Goal: Complete application form

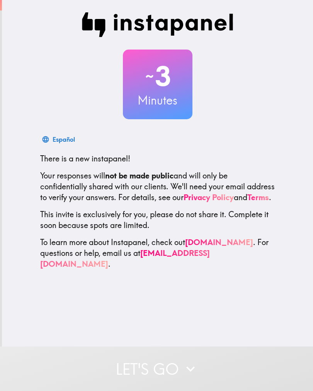
click at [181, 373] on button "Let's go" at bounding box center [156, 368] width 313 height 44
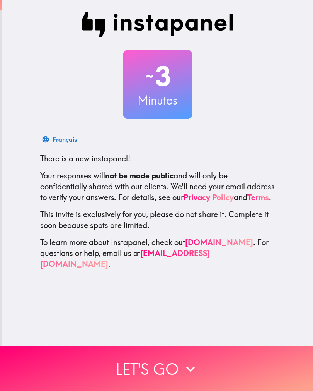
click at [214, 366] on button "Let's go" at bounding box center [156, 368] width 313 height 44
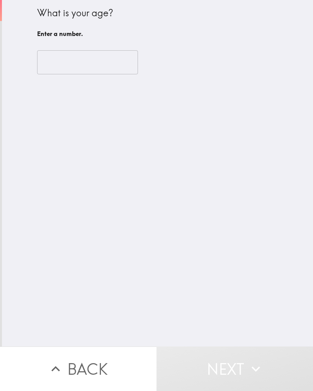
click at [119, 58] on input "number" at bounding box center [87, 62] width 101 height 24
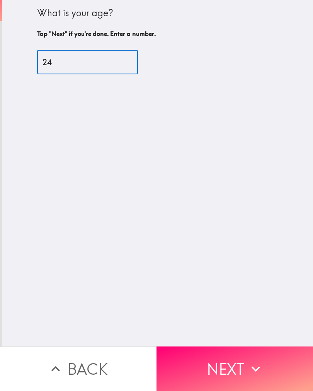
type input "24"
click at [163, 220] on div "What is your age? Tap "Next" if you're done. Enter a number. 24 ​" at bounding box center [157, 173] width 311 height 346
click at [223, 371] on button "Next" at bounding box center [235, 368] width 157 height 44
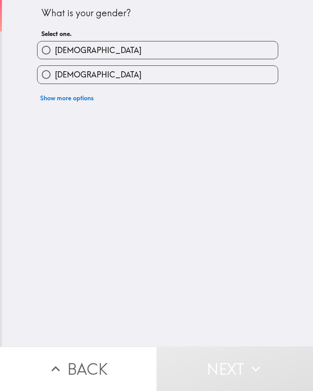
click at [251, 81] on label "[DEMOGRAPHIC_DATA]" at bounding box center [158, 74] width 241 height 17
click at [55, 81] on input "[DEMOGRAPHIC_DATA]" at bounding box center [46, 74] width 17 height 17
radio input "true"
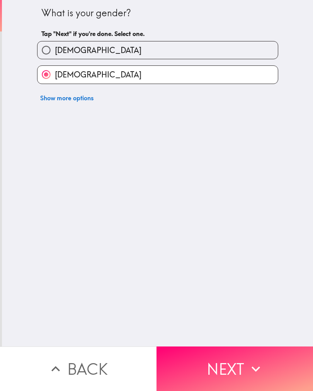
click at [225, 371] on button "Next" at bounding box center [235, 368] width 157 height 44
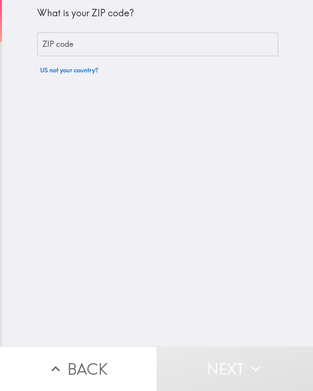
click at [258, 44] on input "ZIP code" at bounding box center [157, 45] width 241 height 24
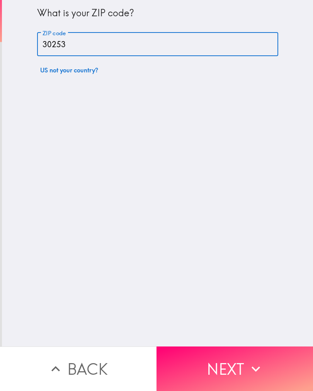
type input "30253"
click at [269, 193] on div "What is your ZIP code? ZIP code 30253 ZIP code US not your country?" at bounding box center [157, 173] width 311 height 346
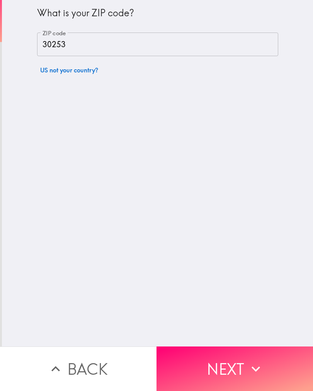
click at [256, 368] on icon "button" at bounding box center [256, 368] width 17 height 17
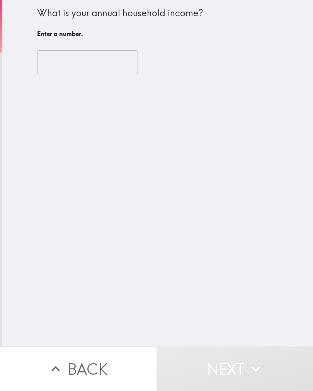
click at [96, 74] on input "number" at bounding box center [87, 62] width 101 height 24
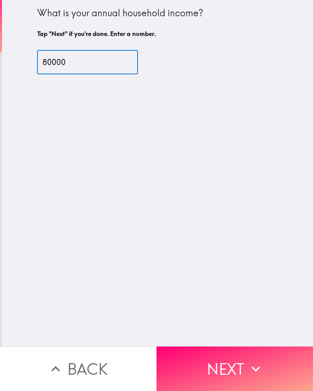
type input "80000"
click at [252, 228] on div "What is your annual household income? Tap "Next" if you're done. Enter a number…" at bounding box center [157, 173] width 311 height 346
click at [224, 371] on button "Next" at bounding box center [235, 368] width 157 height 44
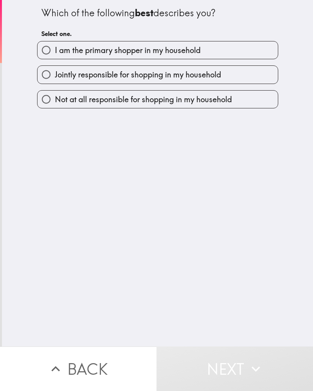
click at [203, 74] on span "Jointly responsible for shopping in my household" at bounding box center [138, 74] width 166 height 11
click at [55, 74] on input "Jointly responsible for shopping in my household" at bounding box center [46, 74] width 17 height 17
radio input "true"
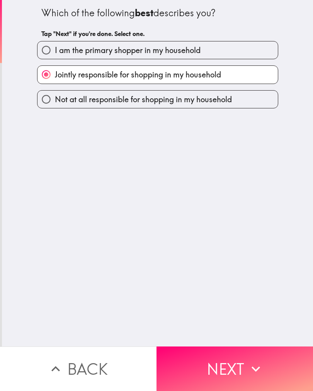
click at [237, 368] on button "Next" at bounding box center [235, 368] width 157 height 44
